Goal: Navigation & Orientation: Find specific page/section

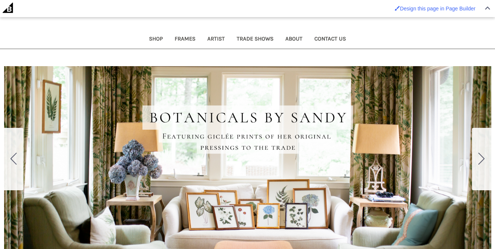
scroll to position [81, 0]
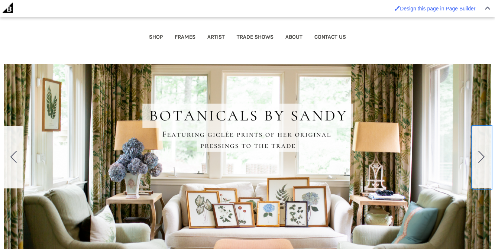
click at [474, 154] on button "Go to slide 2" at bounding box center [481, 157] width 19 height 62
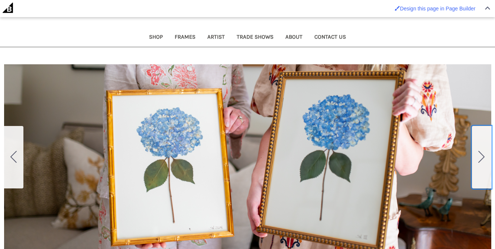
click at [474, 154] on button "Go to slide 3" at bounding box center [481, 157] width 19 height 62
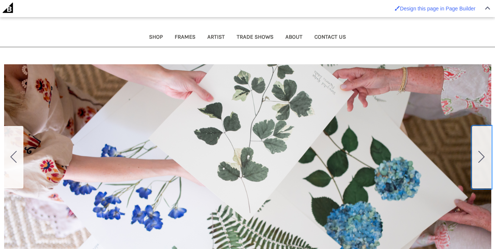
click at [474, 154] on button "Go to slide 4" at bounding box center [481, 157] width 19 height 62
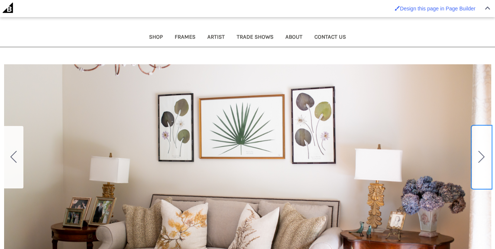
click at [474, 154] on button "Go to slide 5" at bounding box center [481, 157] width 19 height 62
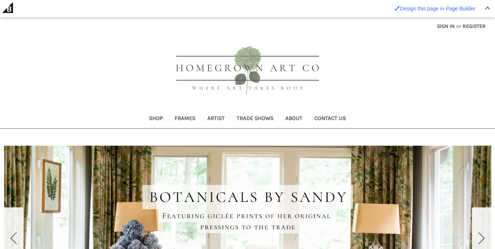
scroll to position [136, 0]
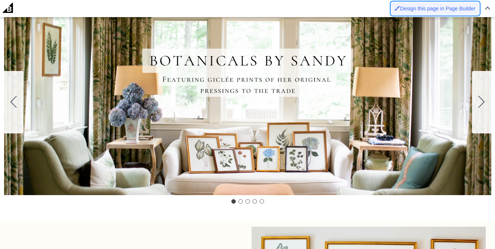
click at [434, 4] on link "Design this page in Page Builder" at bounding box center [435, 8] width 88 height 13
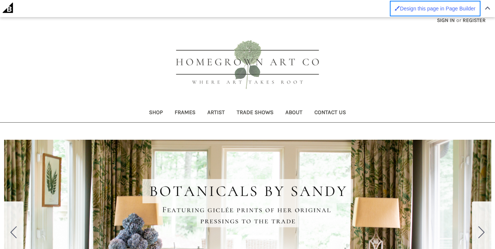
scroll to position [0, 0]
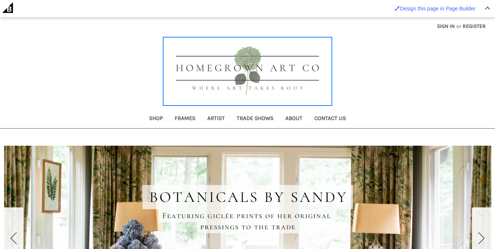
click at [172, 67] on img at bounding box center [247, 71] width 167 height 67
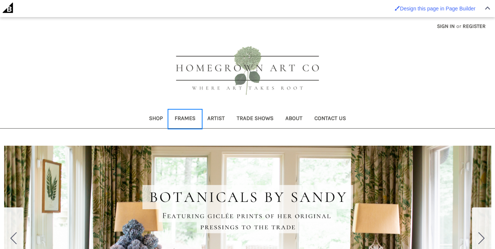
click at [182, 119] on link "Frames" at bounding box center [185, 119] width 33 height 18
